Goal: Task Accomplishment & Management: Use online tool/utility

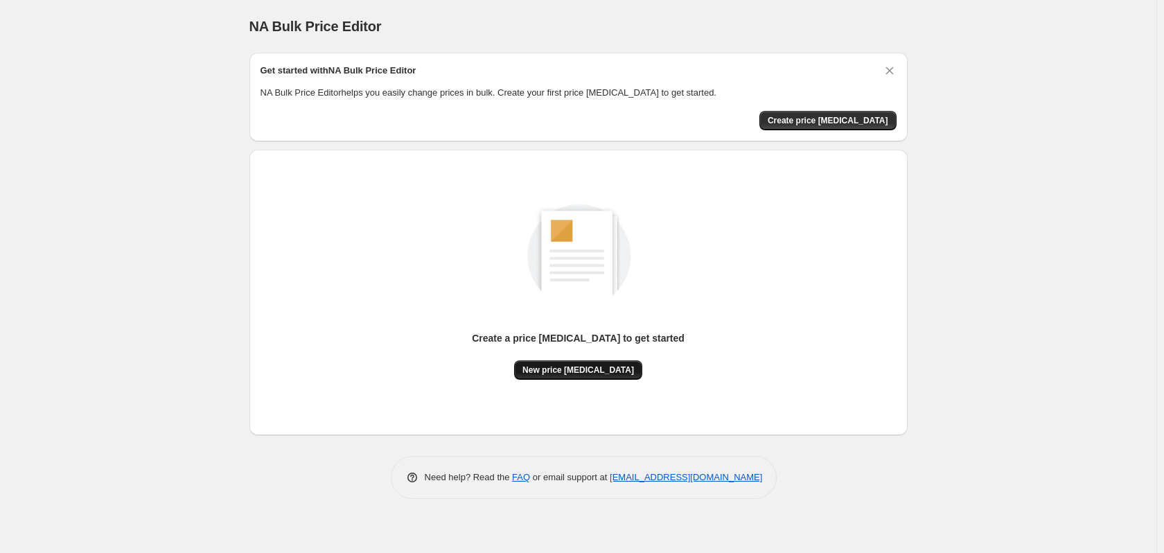
click at [600, 370] on span "New price [MEDICAL_DATA]" at bounding box center [579, 370] width 112 height 11
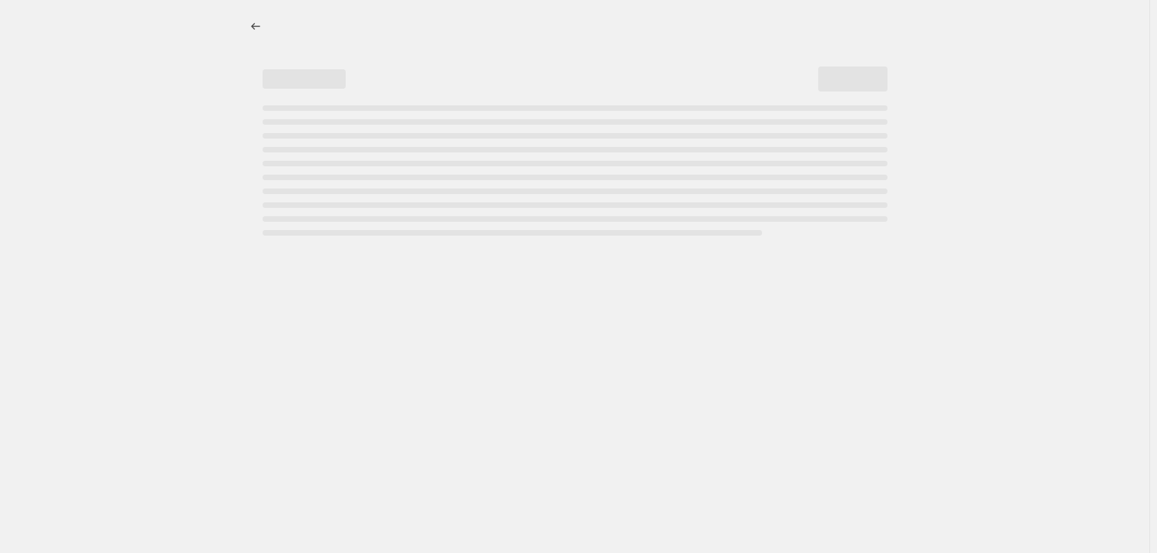
select select "percentage"
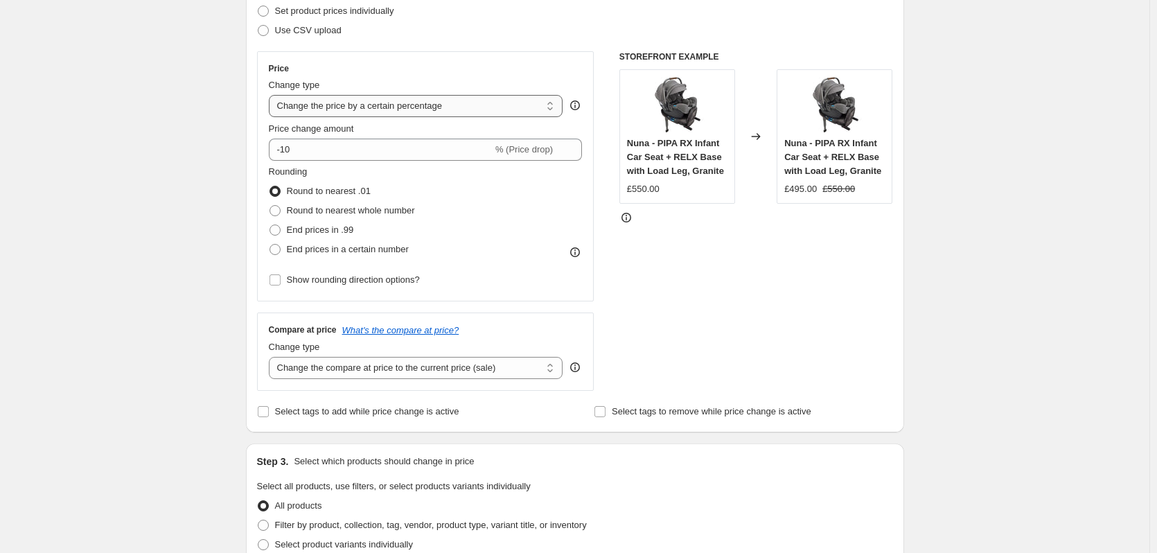
scroll to position [69, 0]
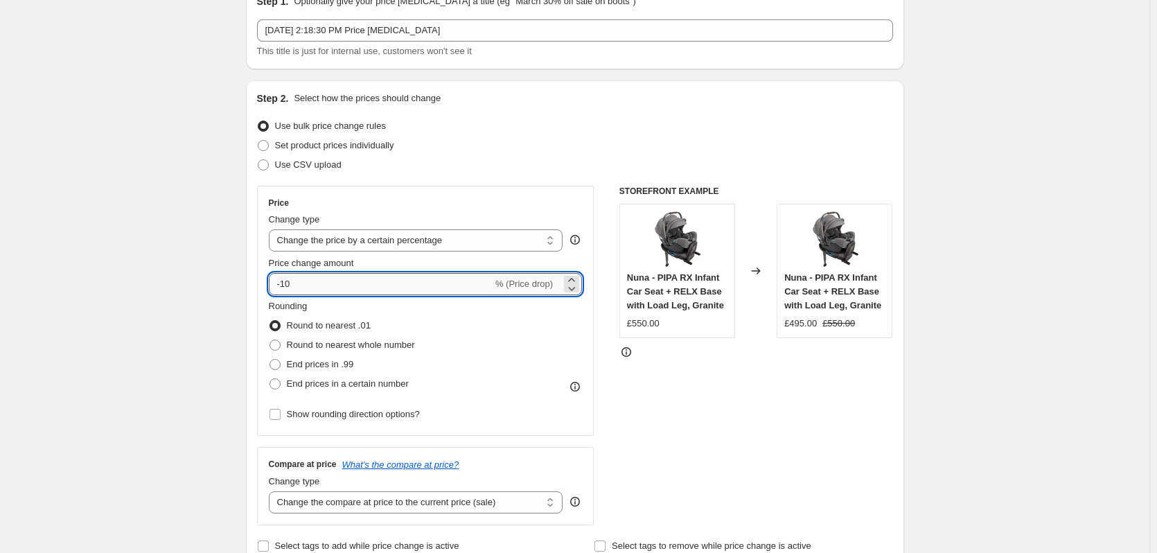
drag, startPoint x: 286, startPoint y: 279, endPoint x: 429, endPoint y: 272, distance: 143.6
click at [429, 273] on input "-10" at bounding box center [381, 284] width 224 height 22
click at [298, 282] on input "-25" at bounding box center [381, 284] width 224 height 22
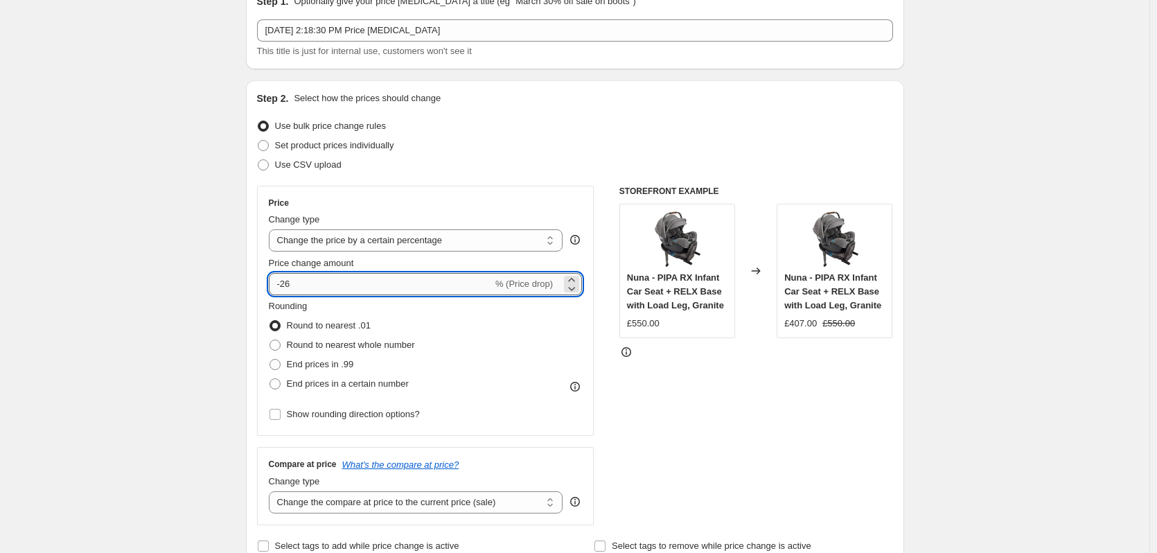
drag, startPoint x: 301, startPoint y: 286, endPoint x: 290, endPoint y: 286, distance: 11.1
click at [290, 286] on input "-26" at bounding box center [381, 284] width 224 height 22
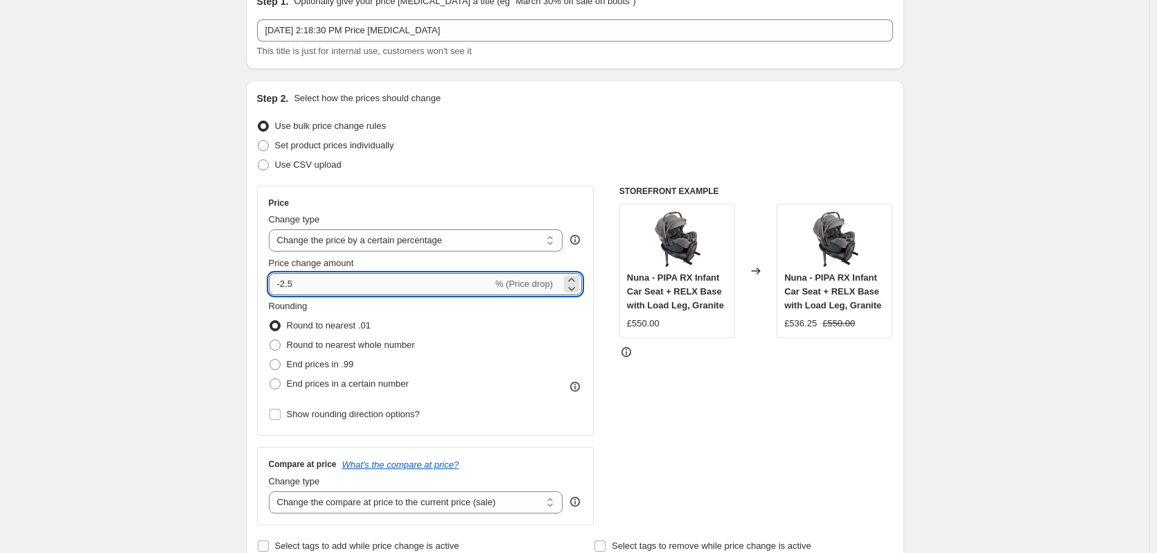
drag, startPoint x: 299, startPoint y: 285, endPoint x: 290, endPoint y: 286, distance: 9.8
click at [290, 286] on input "-2.5" at bounding box center [381, 284] width 224 height 22
type input "-25.5"
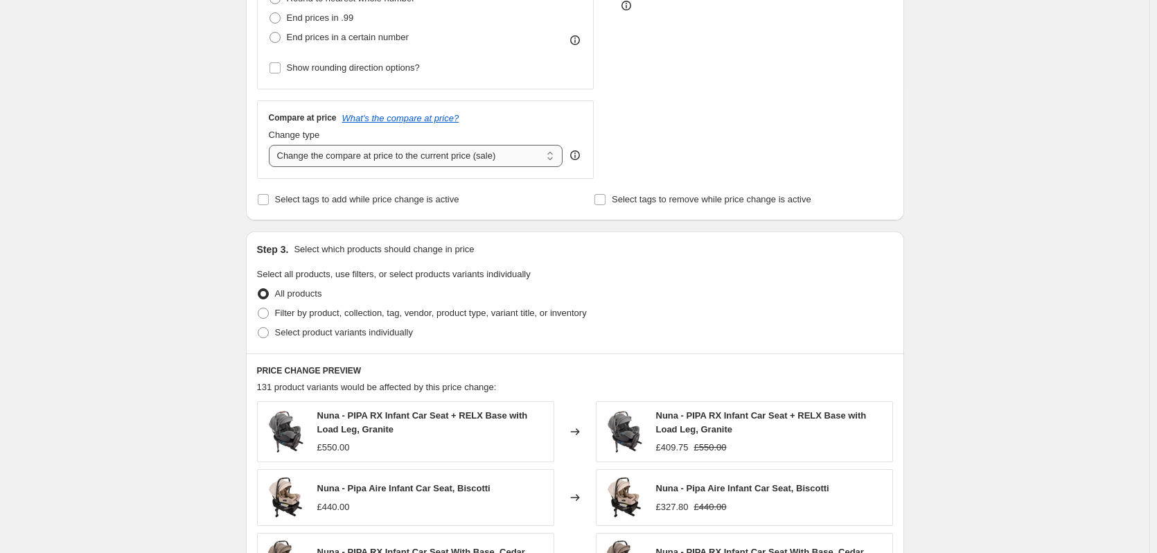
click at [437, 159] on select "Change the compare at price to the current price (sale) Change the compare at p…" at bounding box center [416, 156] width 295 height 22
select select "remove"
click at [272, 145] on select "Change the compare at price to the current price (sale) Change the compare at p…" at bounding box center [416, 156] width 295 height 22
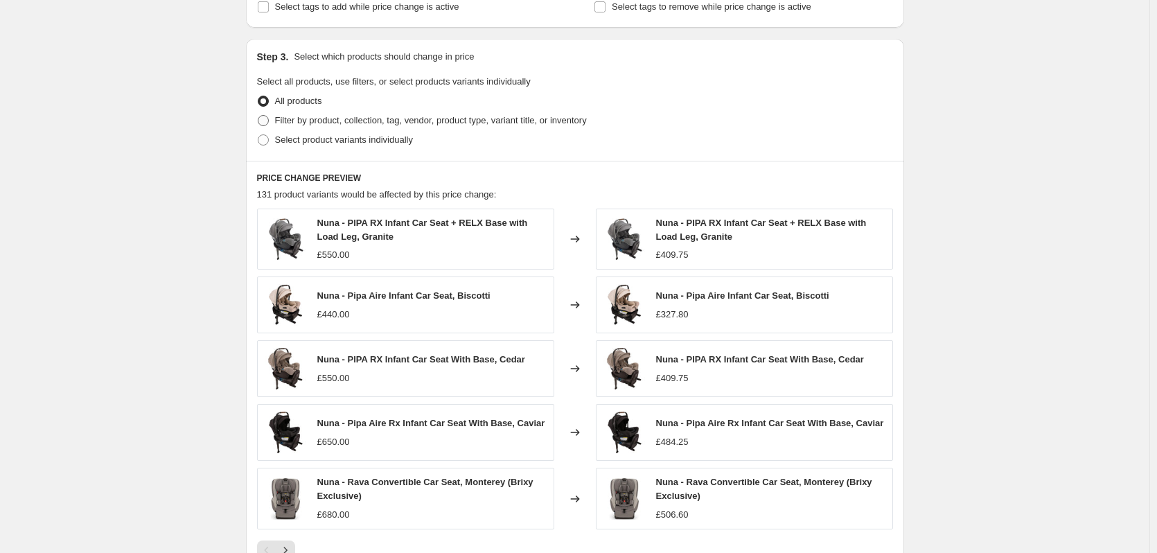
scroll to position [842, 0]
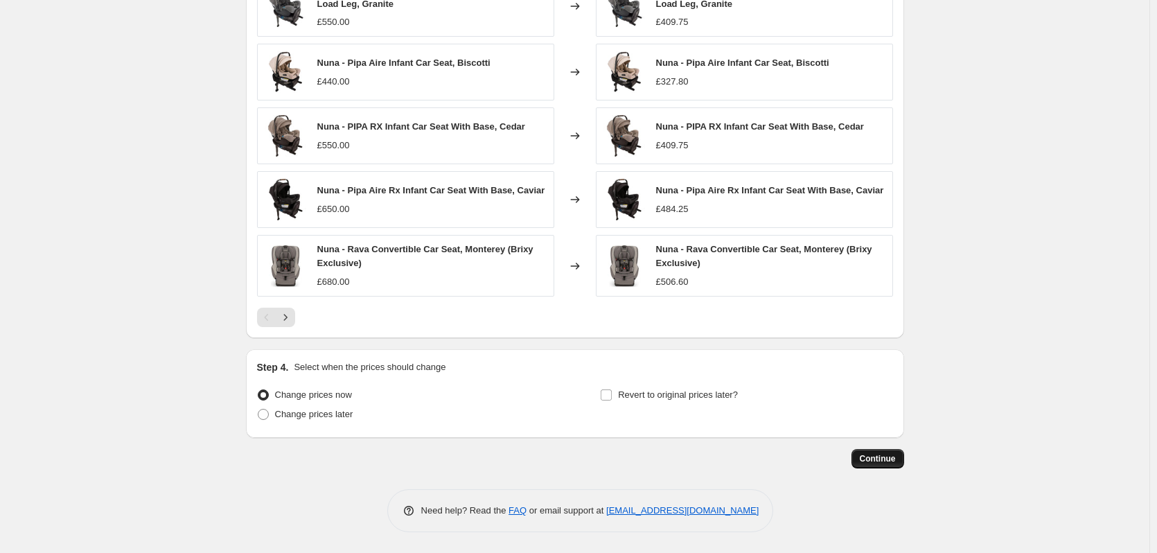
click at [861, 457] on button "Continue" at bounding box center [878, 458] width 53 height 19
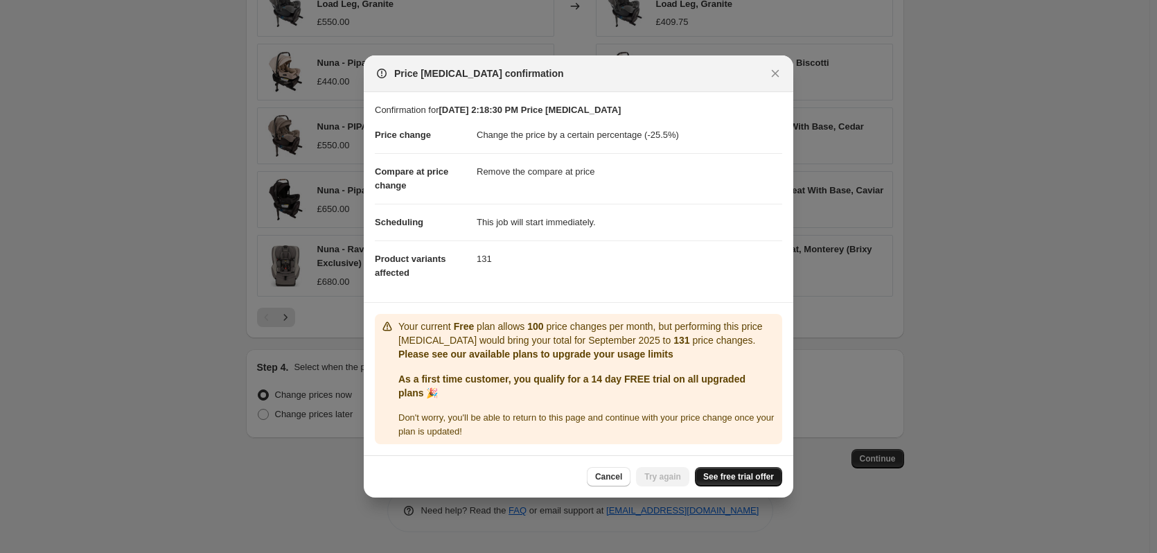
click at [738, 467] on link "See free trial offer" at bounding box center [738, 476] width 87 height 19
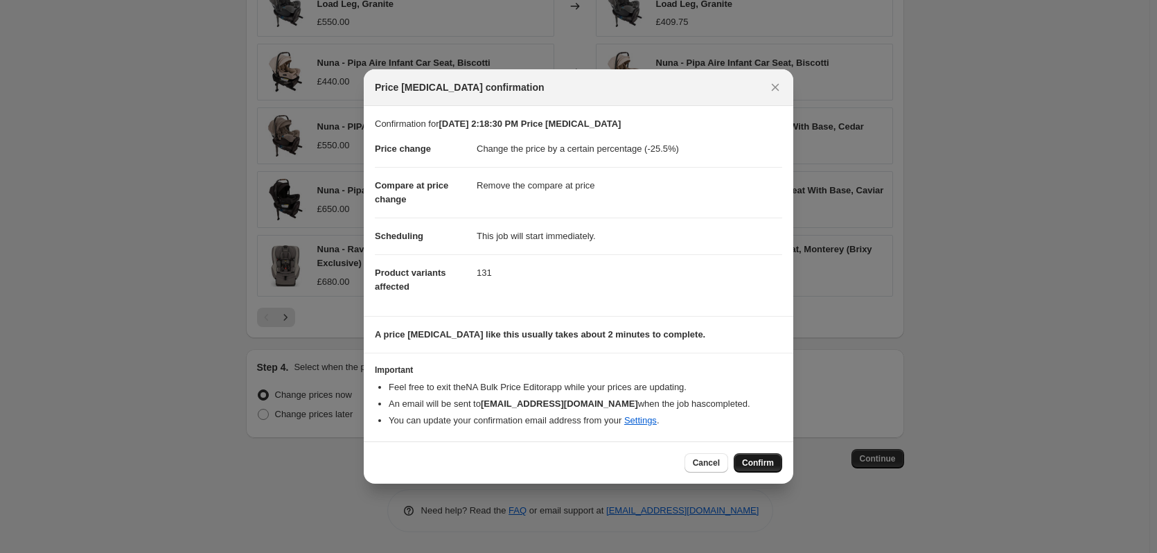
click at [764, 464] on span "Confirm" at bounding box center [758, 462] width 32 height 11
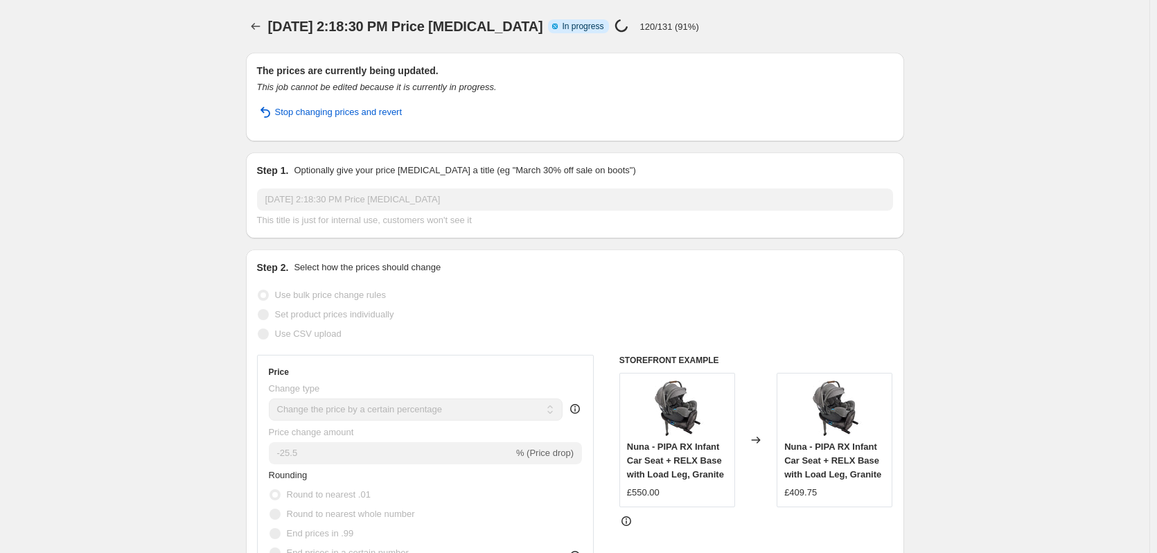
select select "percentage"
select select "remove"
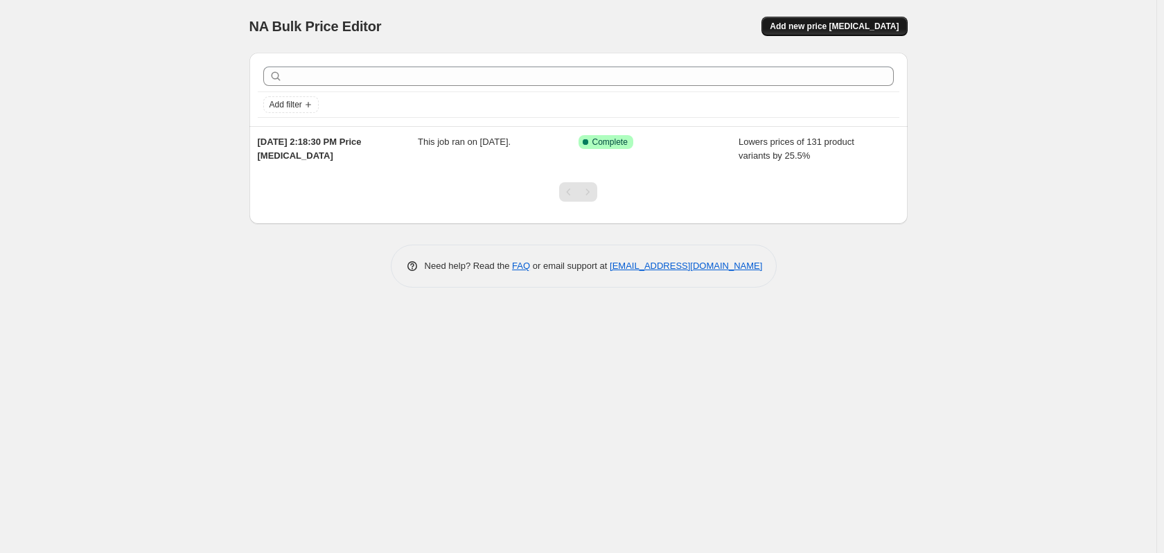
click at [839, 24] on span "Add new price change job" at bounding box center [834, 26] width 129 height 11
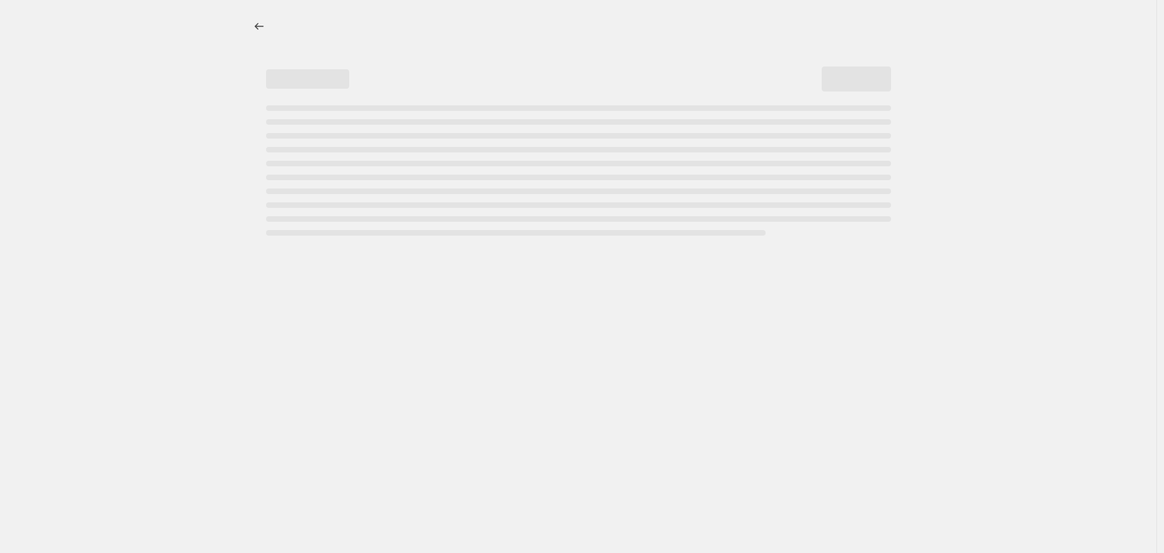
select select "percentage"
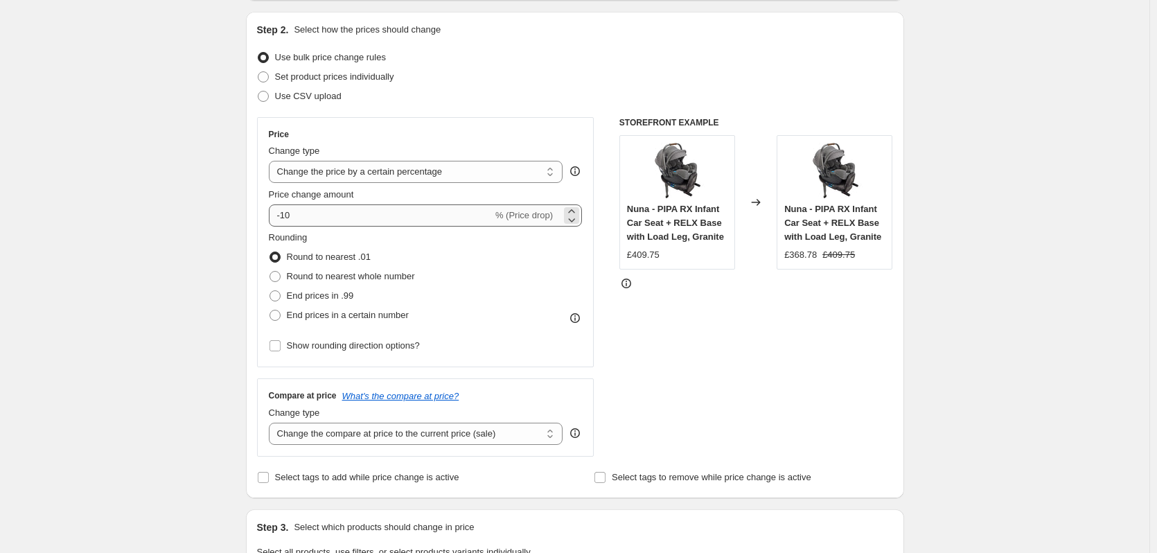
scroll to position [139, 0]
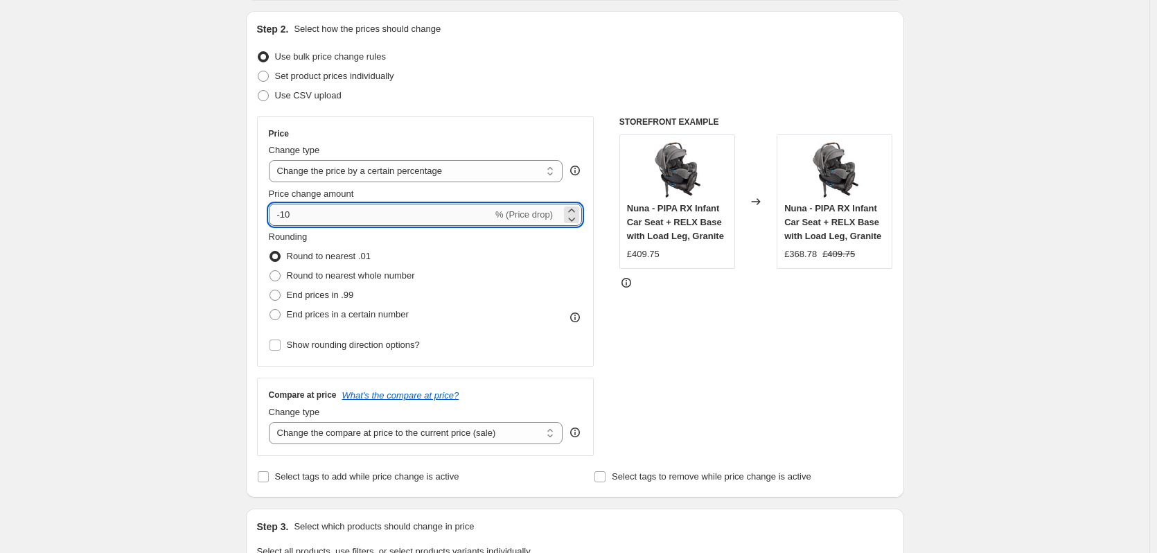
drag, startPoint x: 283, startPoint y: 211, endPoint x: 442, endPoint y: 207, distance: 159.4
click at [442, 207] on input "-10" at bounding box center [381, 215] width 224 height 22
type input "-30"
click at [182, 175] on div "Create new price change job. This page is ready Create new price change job Dra…" at bounding box center [575, 558] width 1150 height 1394
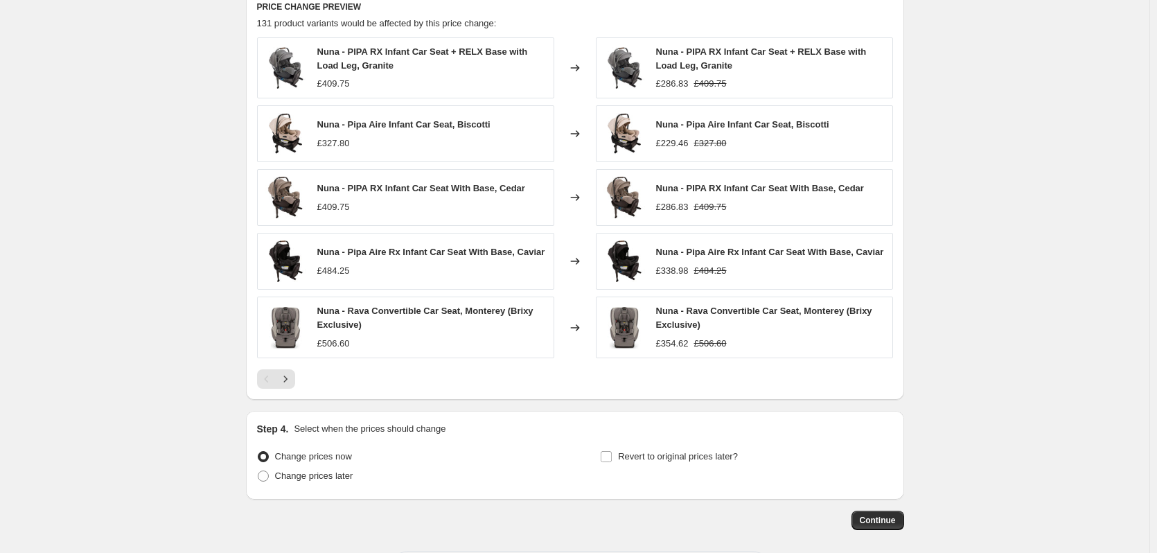
scroll to position [842, 0]
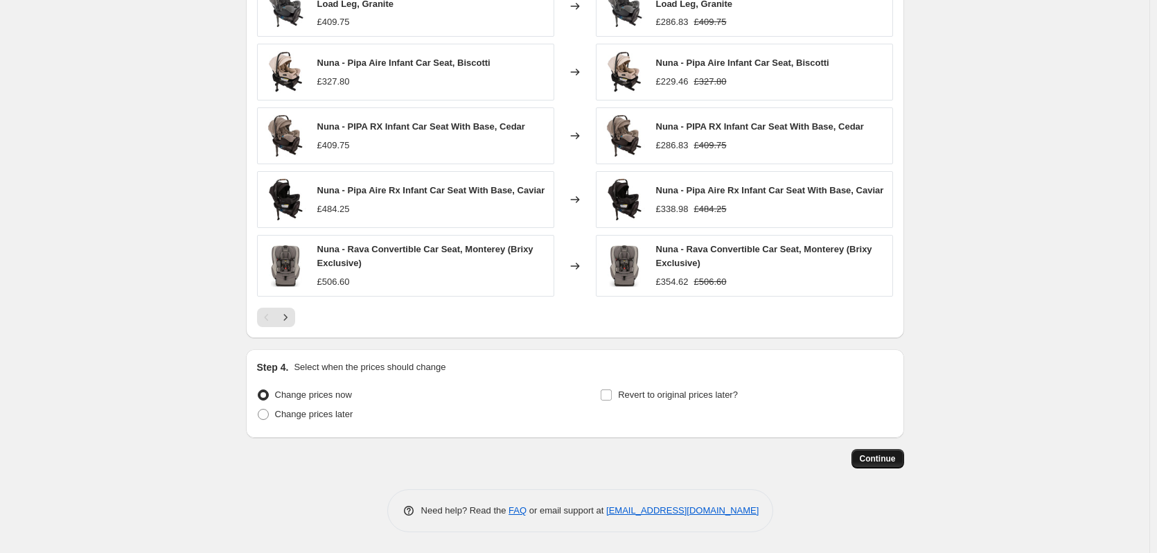
click at [864, 455] on button "Continue" at bounding box center [878, 458] width 53 height 19
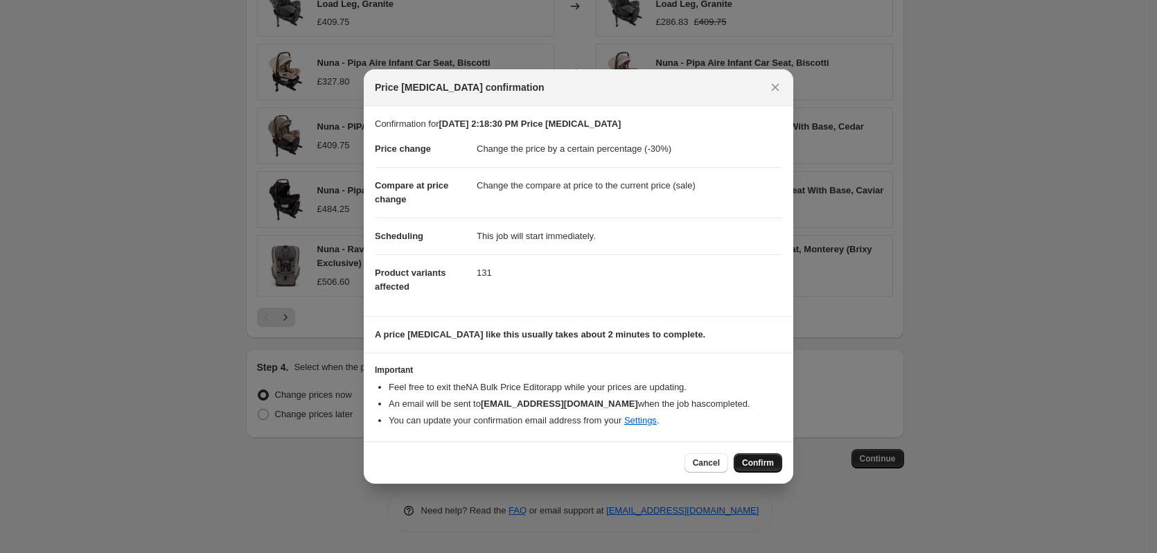
click at [764, 461] on span "Confirm" at bounding box center [758, 462] width 32 height 11
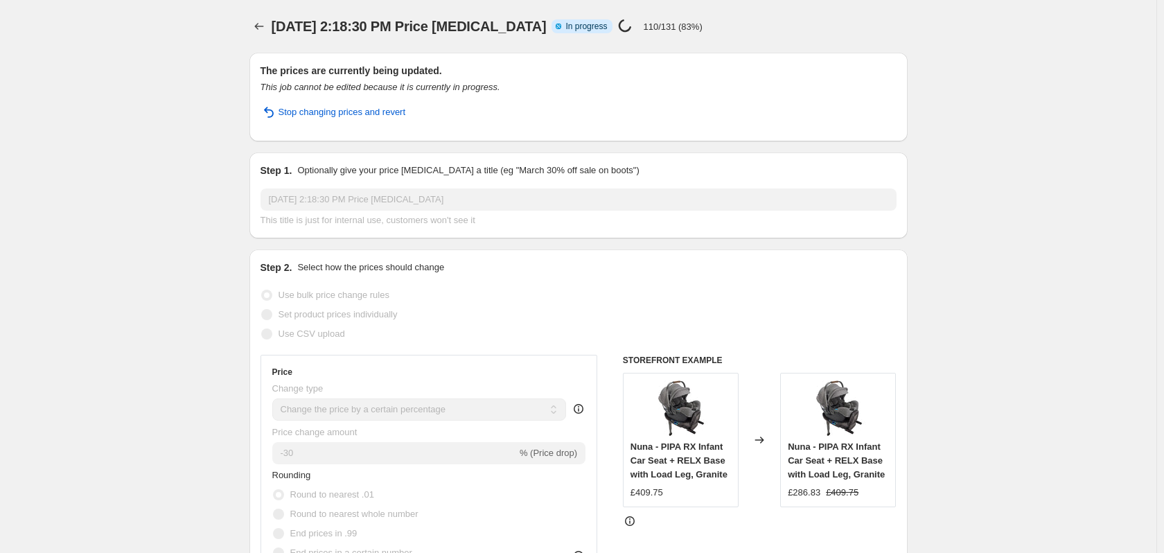
select select "percentage"
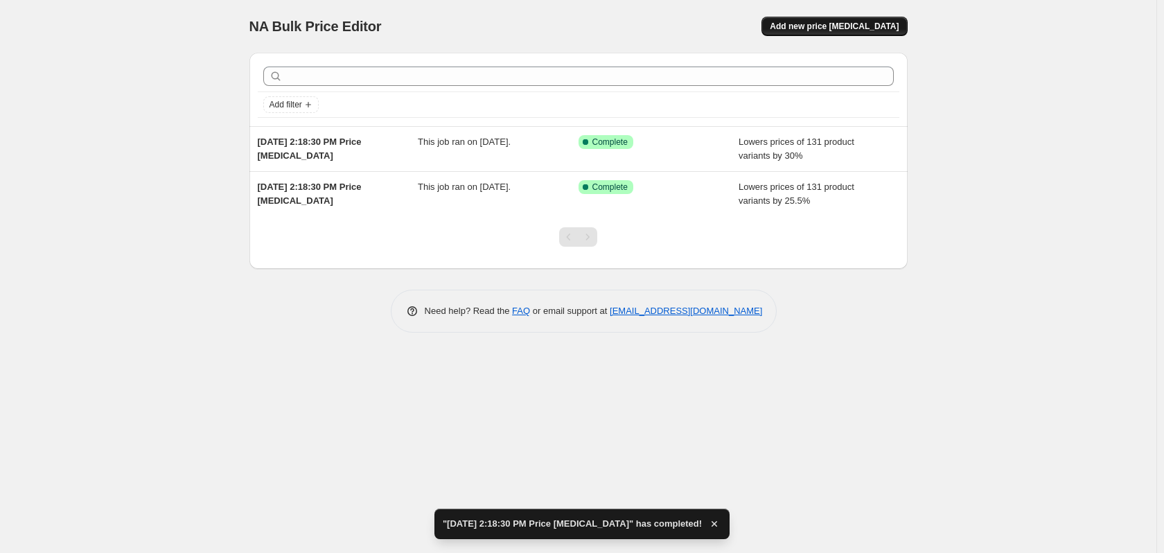
click at [848, 30] on span "Add new price change job" at bounding box center [834, 26] width 129 height 11
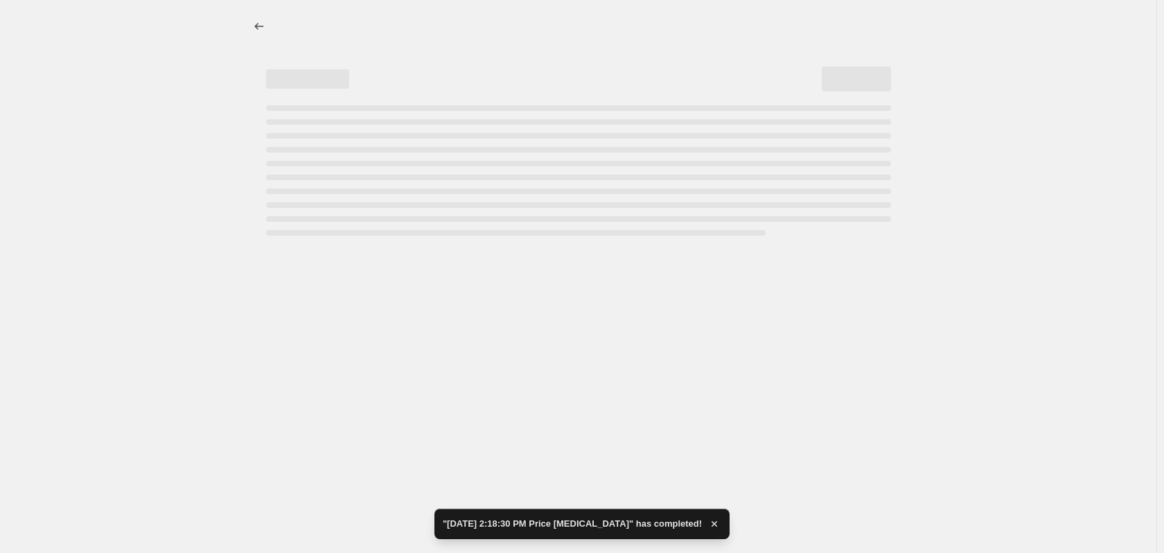
select select "percentage"
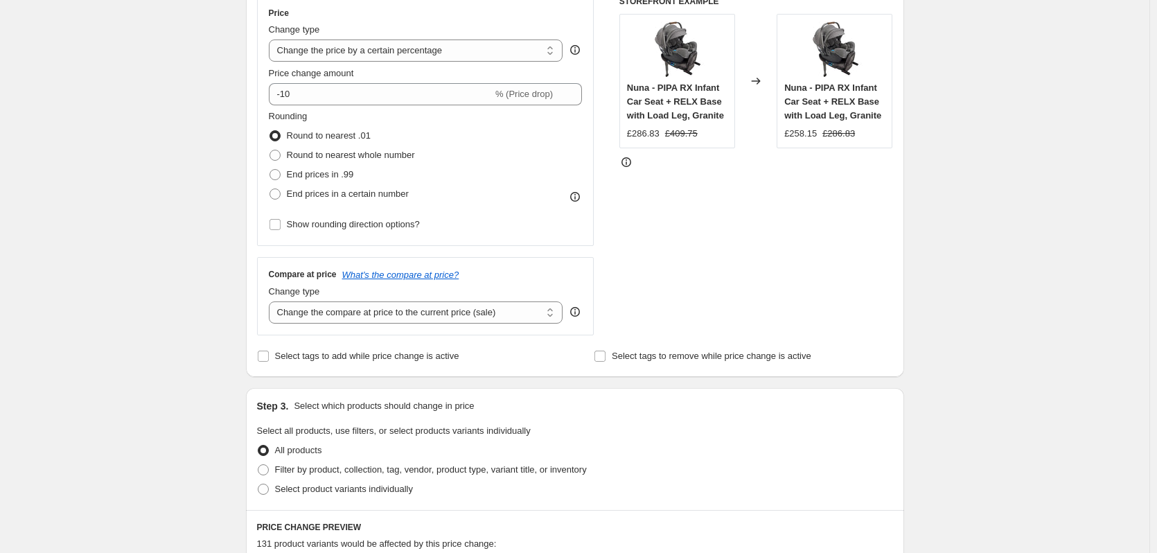
scroll to position [139, 0]
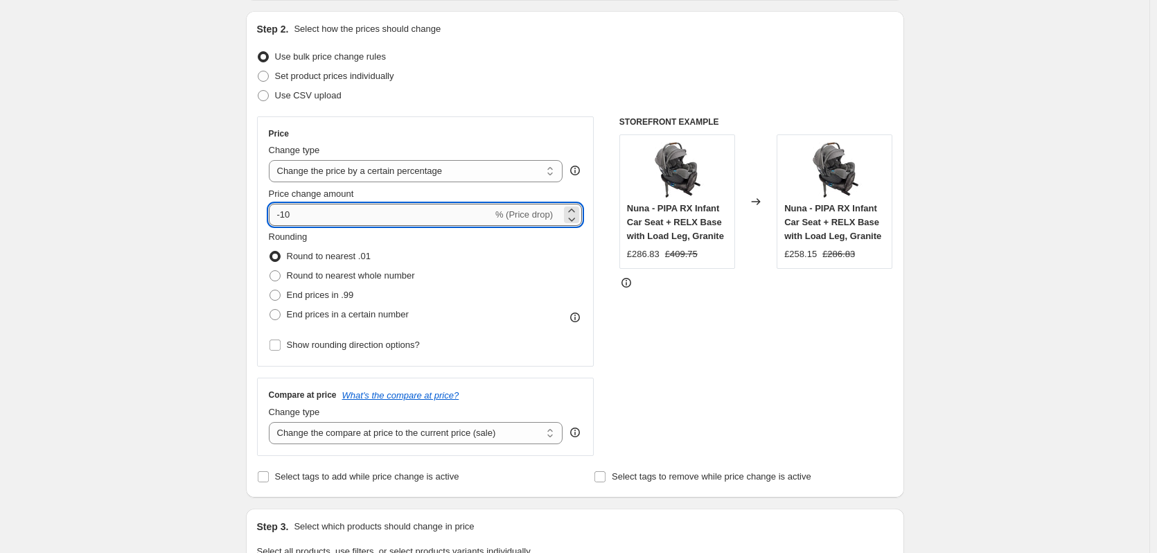
click at [305, 206] on input "-10" at bounding box center [381, 215] width 224 height 22
type input "-1"
type input "0"
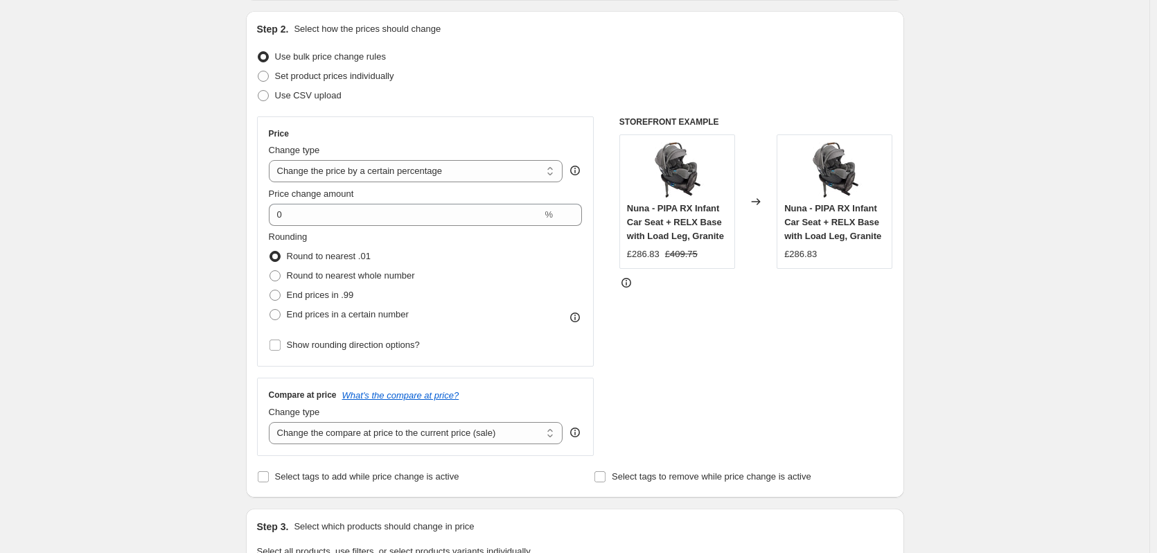
click at [200, 242] on div "Create new price change job. This page is ready Create new price change job Dra…" at bounding box center [575, 558] width 1150 height 1394
click at [412, 426] on select "Change the compare at price to the current price (sale) Change the compare at p…" at bounding box center [416, 433] width 295 height 22
select select "remove"
click at [272, 422] on select "Change the compare at price to the current price (sale) Change the compare at p…" at bounding box center [416, 433] width 295 height 22
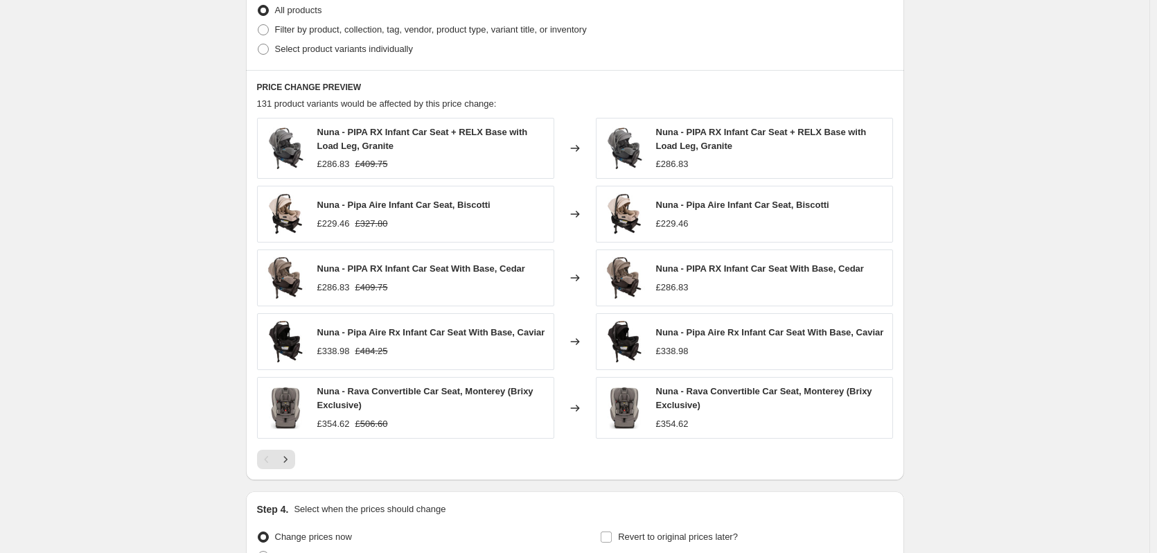
scroll to position [842, 0]
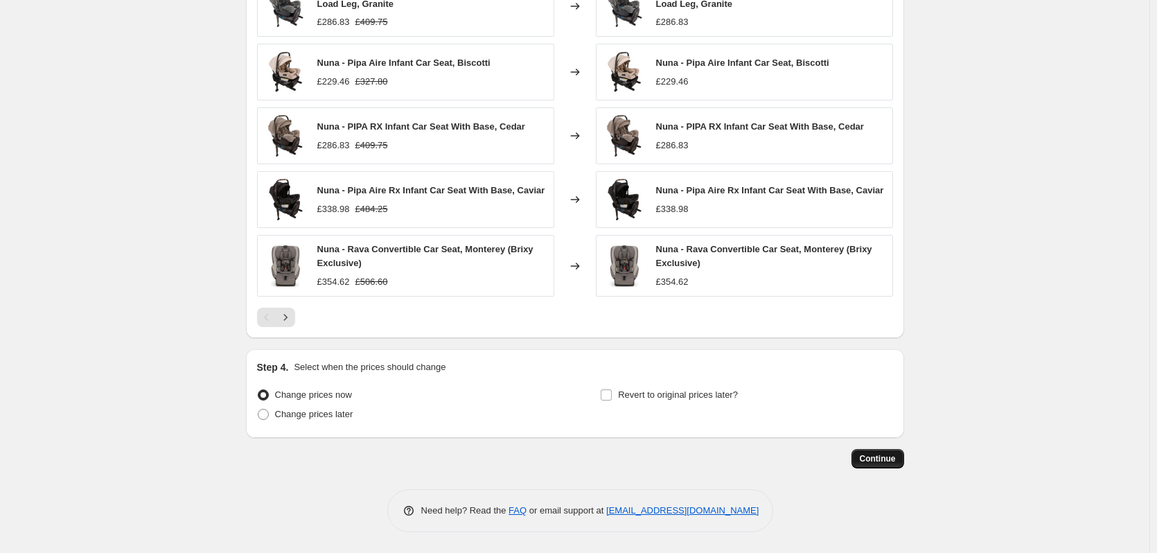
click at [884, 451] on button "Continue" at bounding box center [878, 458] width 53 height 19
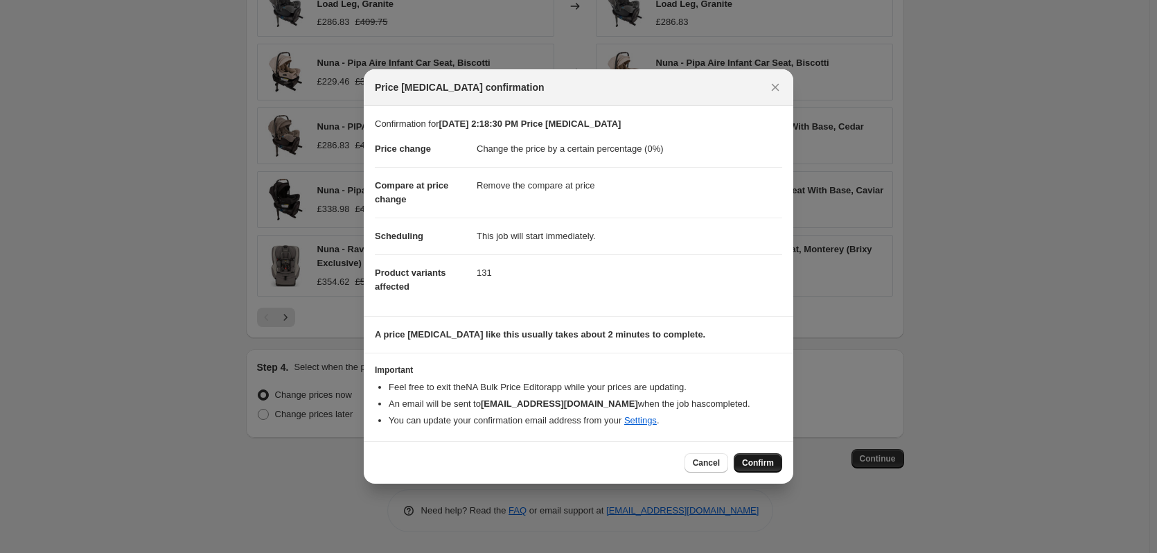
click at [750, 462] on span "Confirm" at bounding box center [758, 462] width 32 height 11
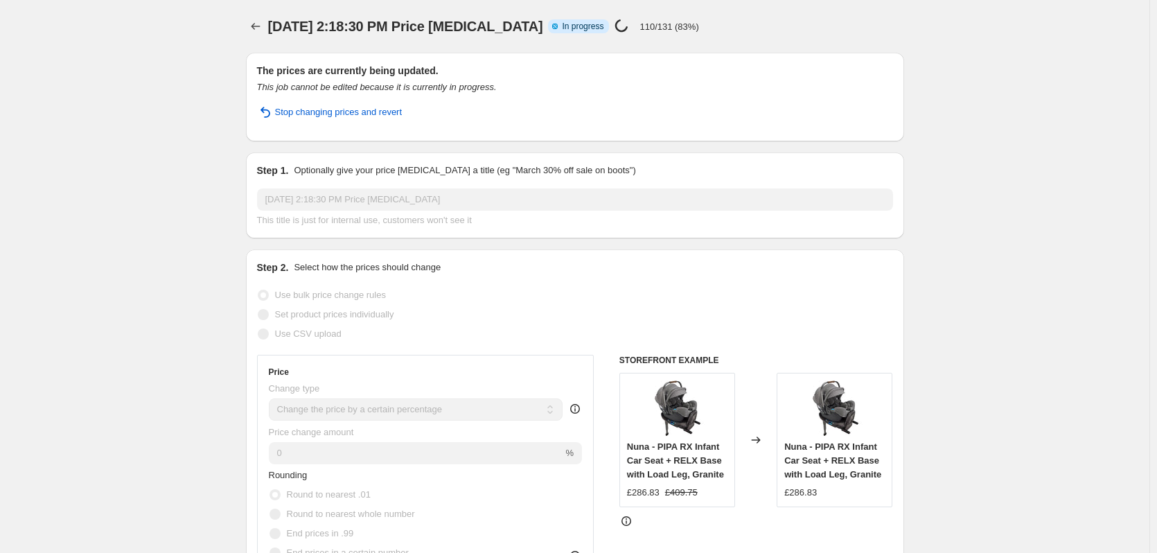
select select "percentage"
select select "remove"
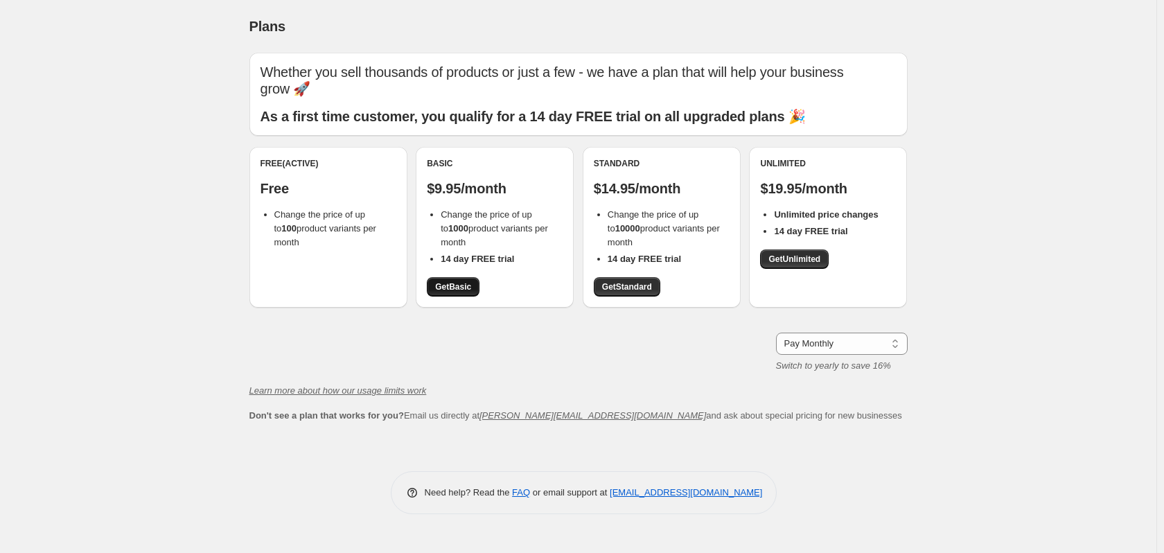
click at [462, 285] on span "Get Basic" at bounding box center [453, 286] width 36 height 11
